Goal: Information Seeking & Learning: Learn about a topic

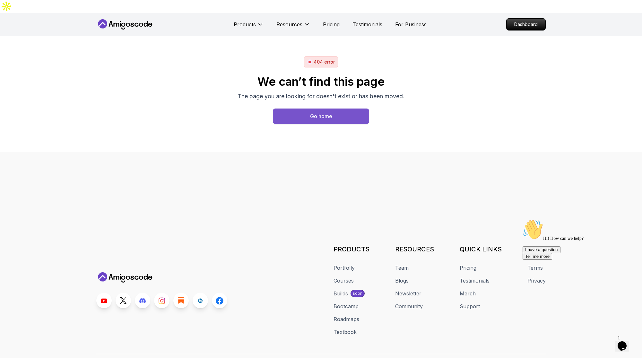
click at [321, 112] on div "Go home" at bounding box center [321, 116] width 22 height 8
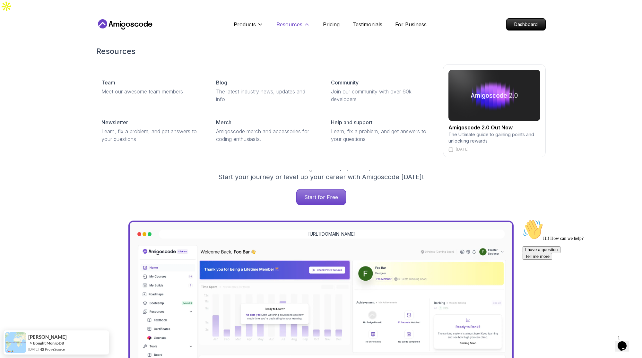
click at [293, 21] on p "Resources" at bounding box center [289, 25] width 26 height 8
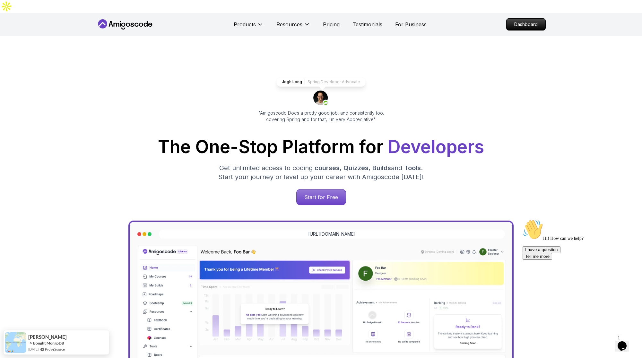
click at [127, 23] on icon at bounding box center [128, 25] width 4 height 4
click at [511, 19] on p "Dashboard" at bounding box center [526, 24] width 37 height 11
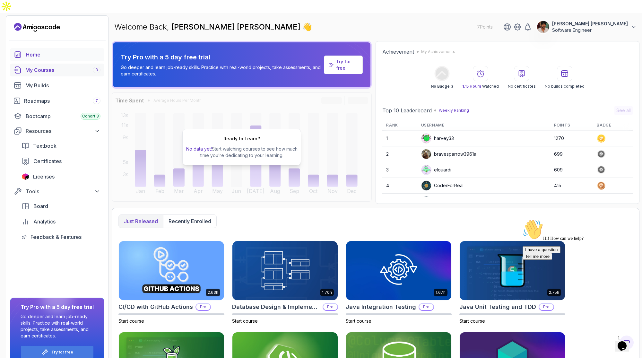
click at [57, 66] on div "My Courses 3" at bounding box center [62, 70] width 75 height 8
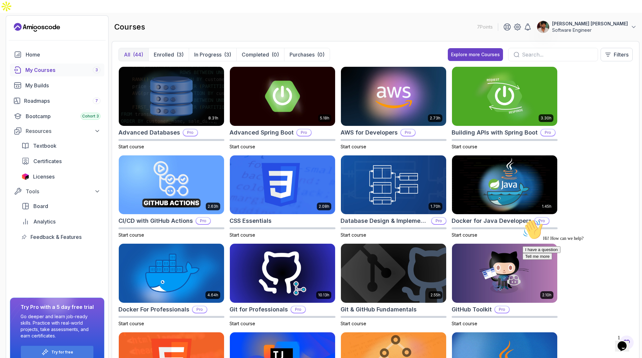
click at [616, 41] on div "All (44) Enrolled (3) In Progress (3) Completed (0) Purchases (0) Explore more …" at bounding box center [376, 204] width 528 height 327
click at [615, 51] on p "Filters" at bounding box center [621, 55] width 15 height 8
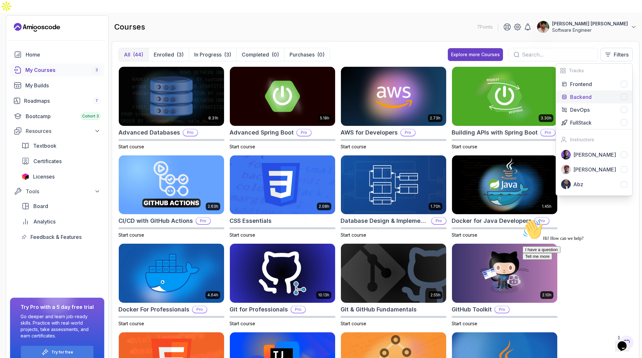
click at [576, 93] on p "Backend" at bounding box center [581, 97] width 22 height 8
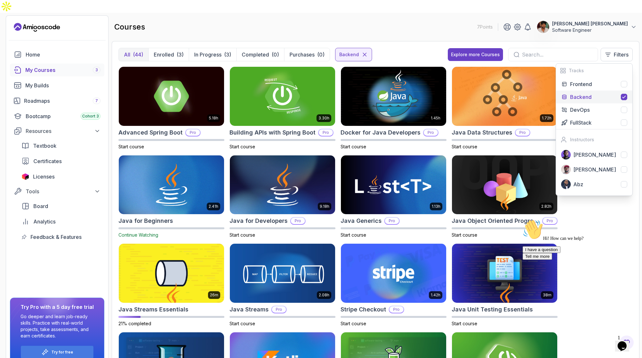
click at [555, 51] on input "text" at bounding box center [557, 55] width 71 height 8
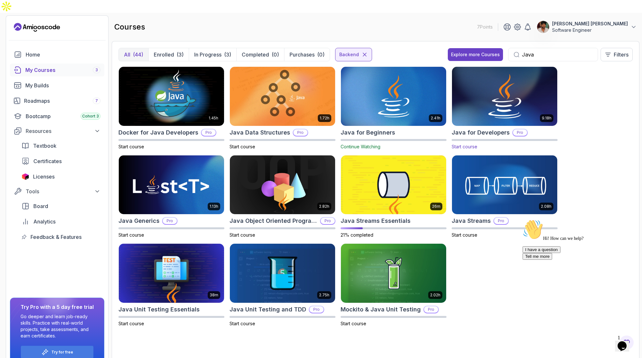
type input "Java"
click at [494, 88] on img at bounding box center [505, 96] width 110 height 62
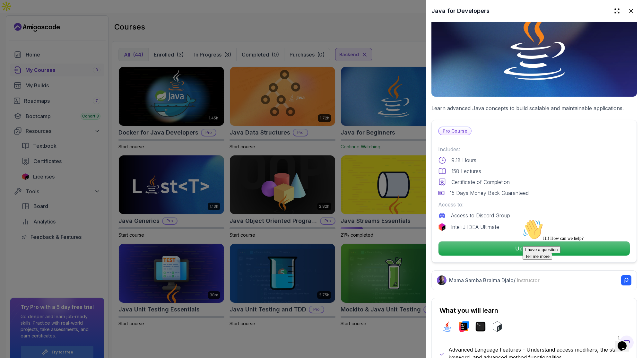
scroll to position [51, 0]
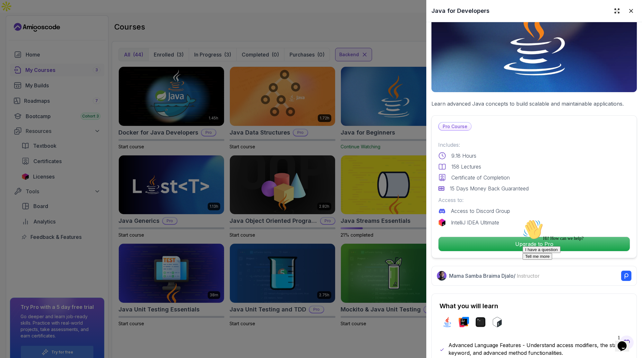
click at [460, 169] on p "158 Lectures" at bounding box center [467, 167] width 30 height 8
click at [461, 157] on p "9.18 Hours" at bounding box center [464, 156] width 25 height 8
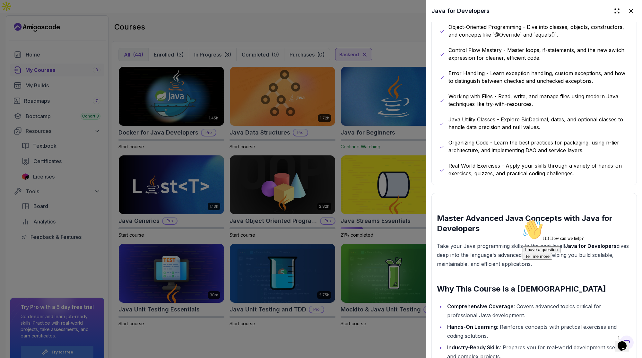
scroll to position [403, 0]
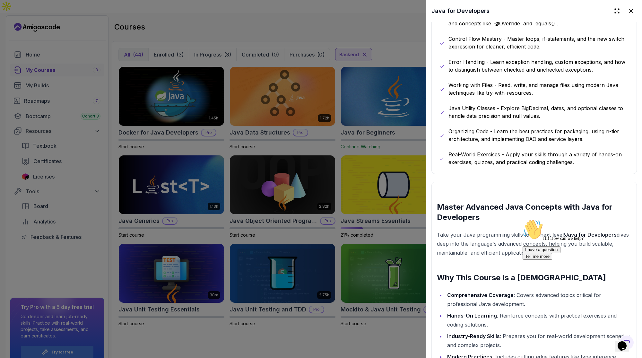
click at [356, 181] on div at bounding box center [321, 179] width 642 height 358
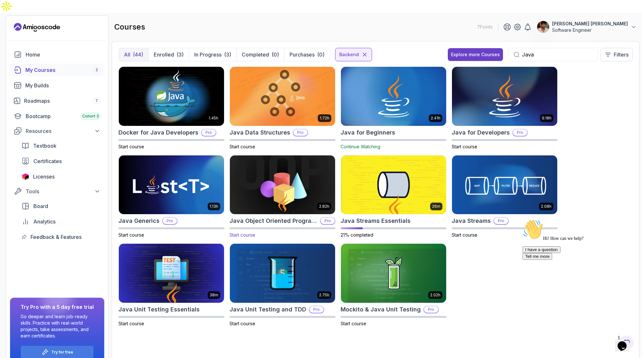
click at [312, 154] on img at bounding box center [282, 185] width 110 height 62
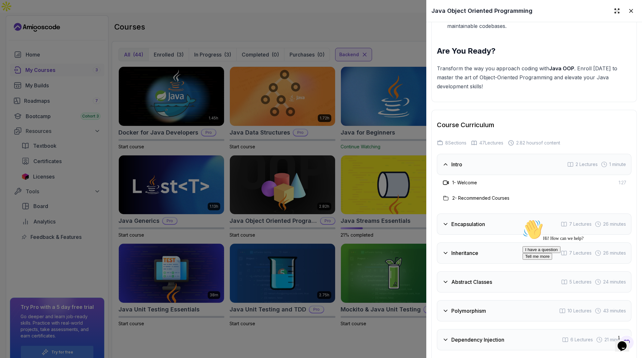
scroll to position [1117, 0]
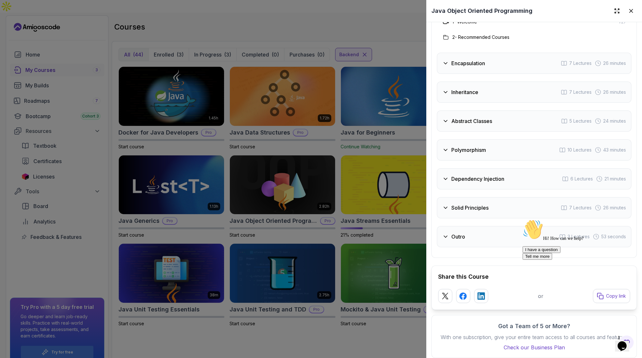
click at [485, 236] on div "Outro 3 Lectures 53 seconds" at bounding box center [534, 236] width 195 height 21
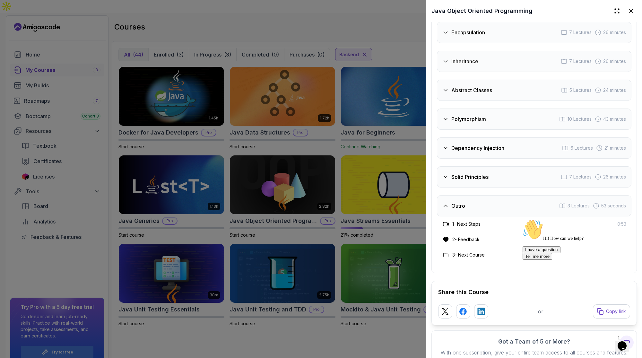
click at [482, 206] on div "Outro 3 Lectures 53 seconds" at bounding box center [534, 205] width 195 height 21
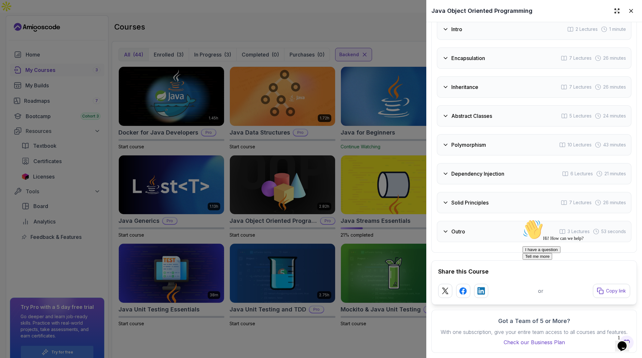
scroll to position [1086, 0]
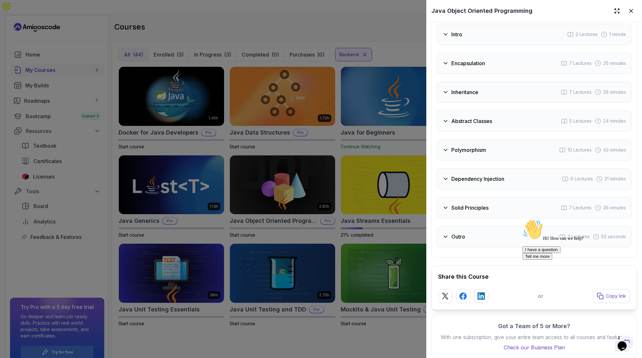
click at [495, 208] on div "Solid Principles 7 Lectures 26 minutes" at bounding box center [534, 207] width 195 height 21
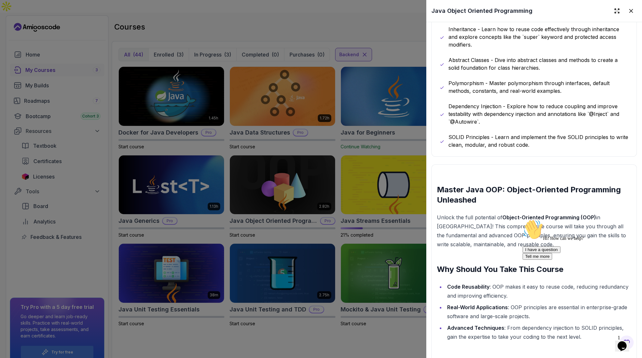
scroll to position [380, 0]
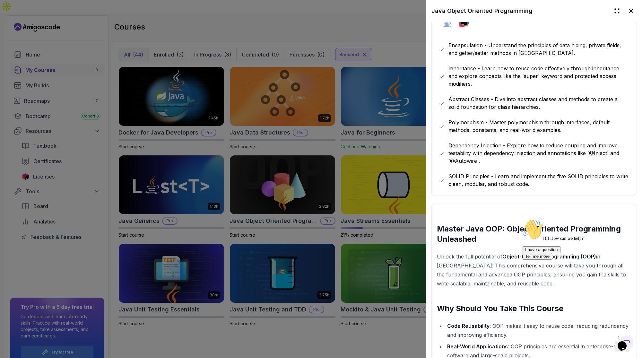
click at [245, 332] on div at bounding box center [321, 179] width 642 height 358
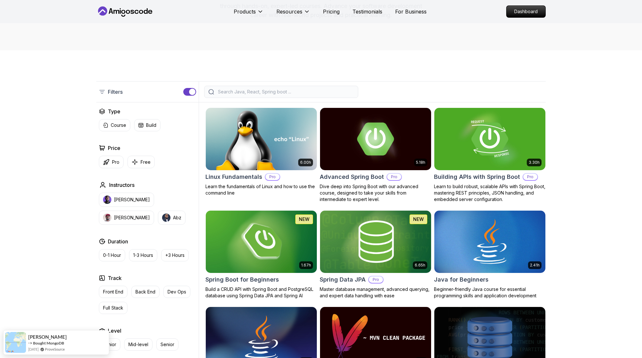
scroll to position [108, 0]
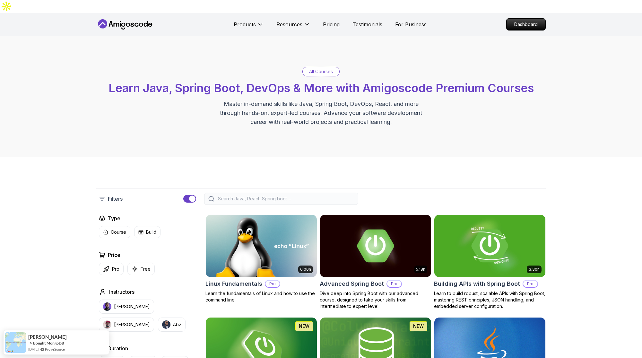
click at [288, 196] on input "search" at bounding box center [285, 199] width 137 height 6
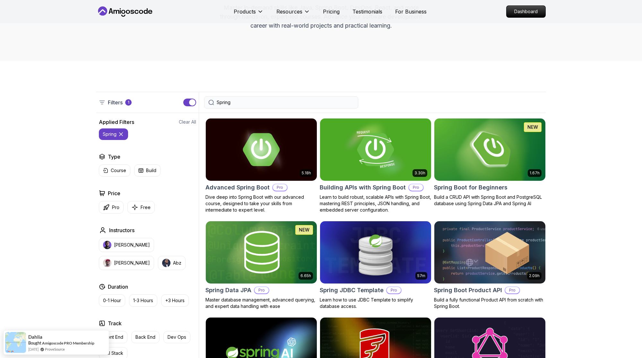
scroll to position [99, 0]
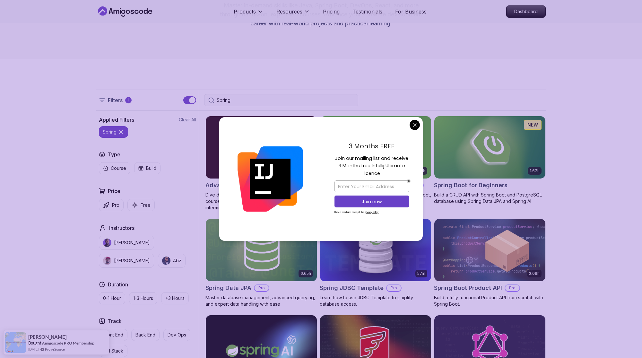
type input "Spring"
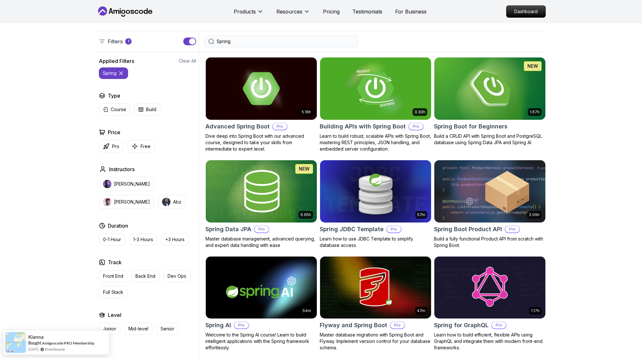
scroll to position [0, 0]
